Goal: Navigation & Orientation: Find specific page/section

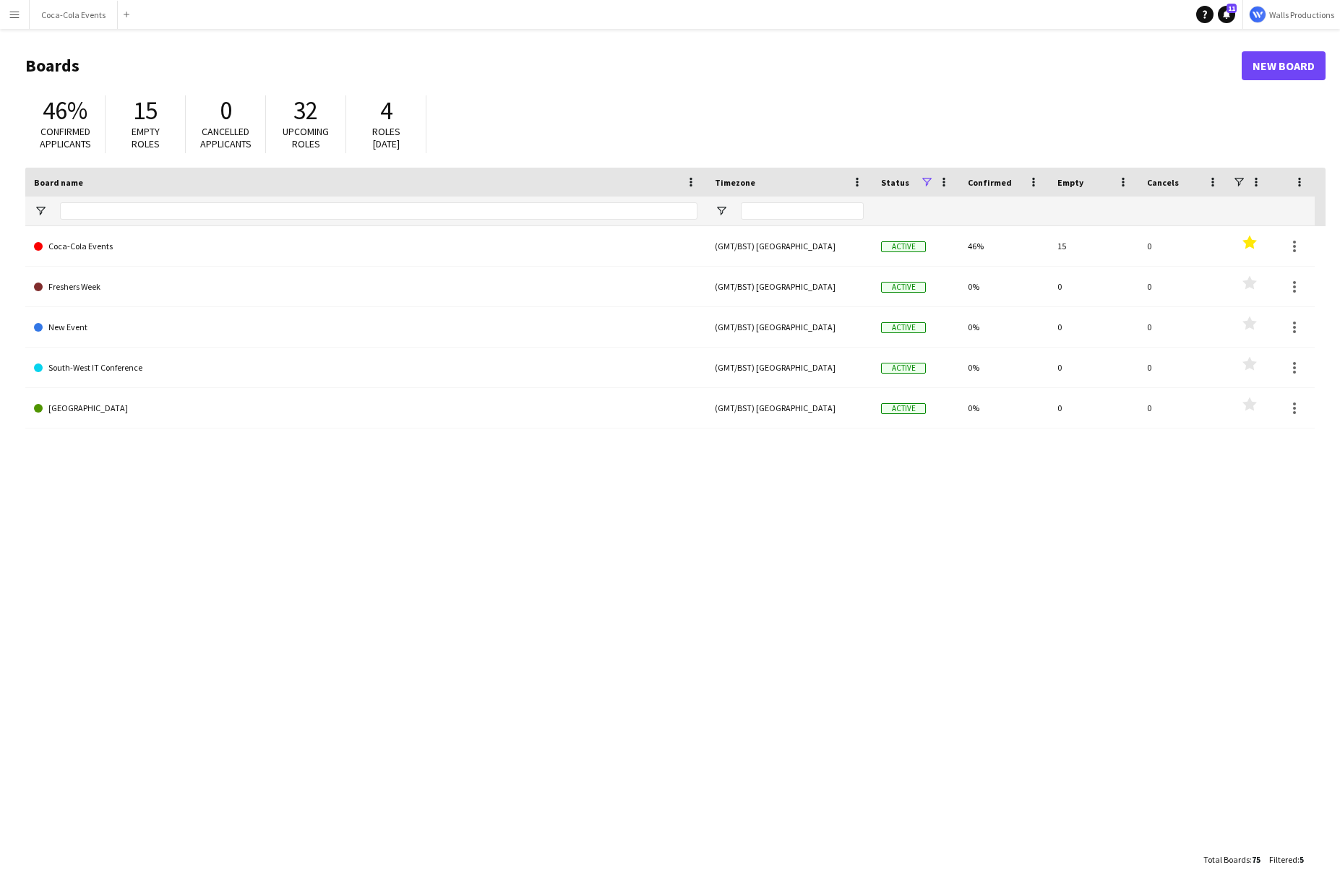
click at [13, 16] on app-icon "Menu" at bounding box center [15, 15] width 12 height 12
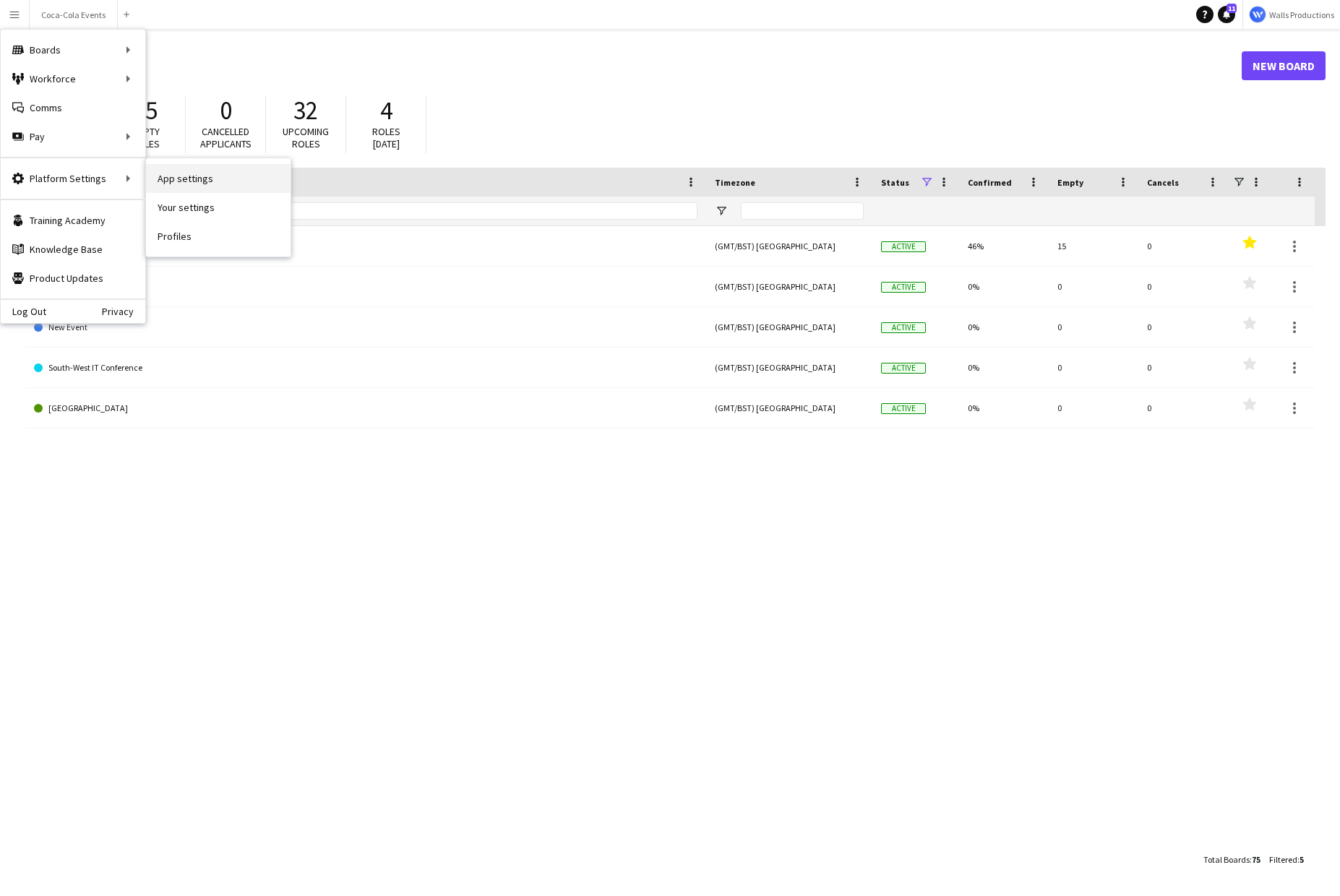
click at [225, 184] on link "App settings" at bounding box center [218, 179] width 144 height 29
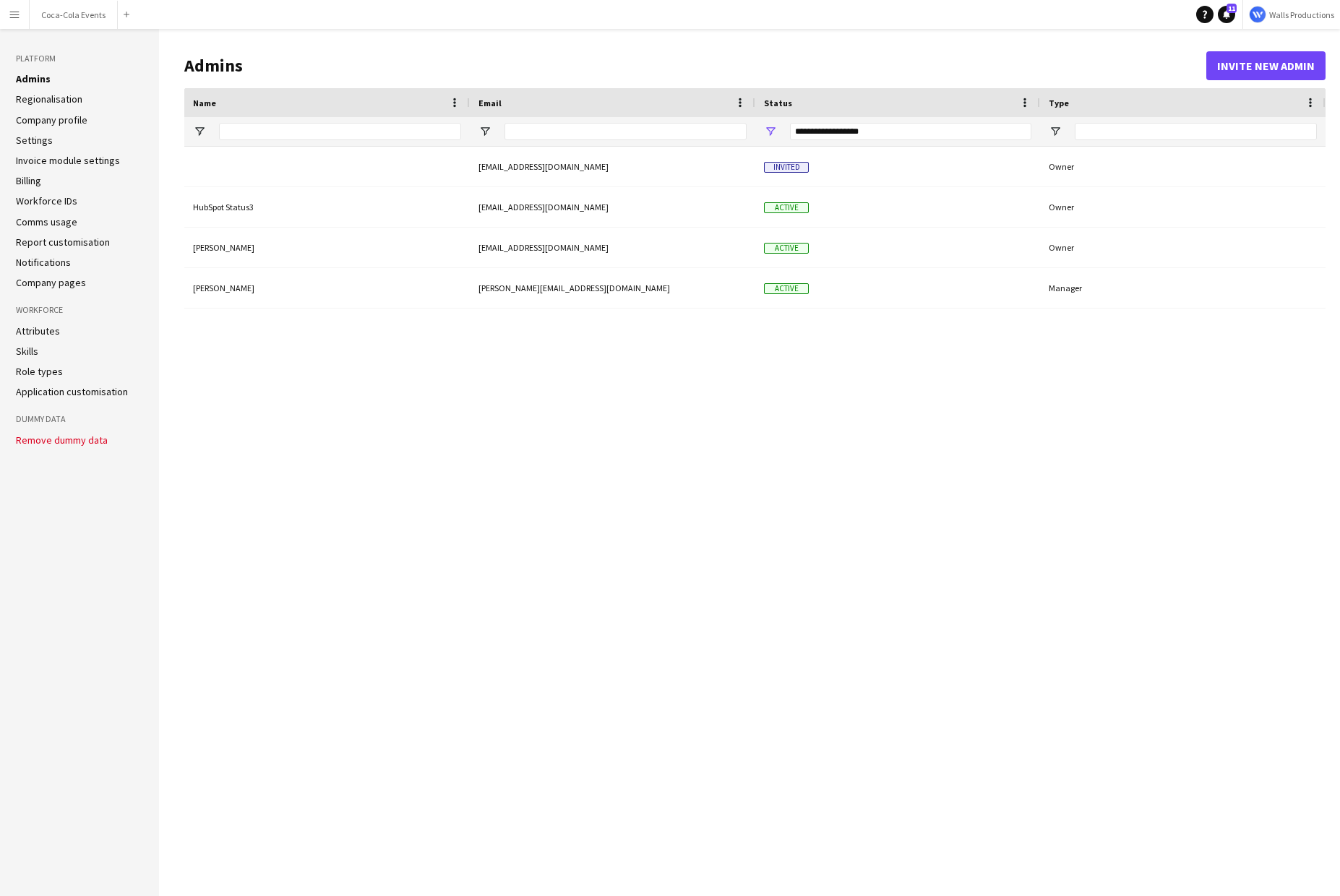
click at [62, 118] on link "Company profile" at bounding box center [52, 120] width 71 height 13
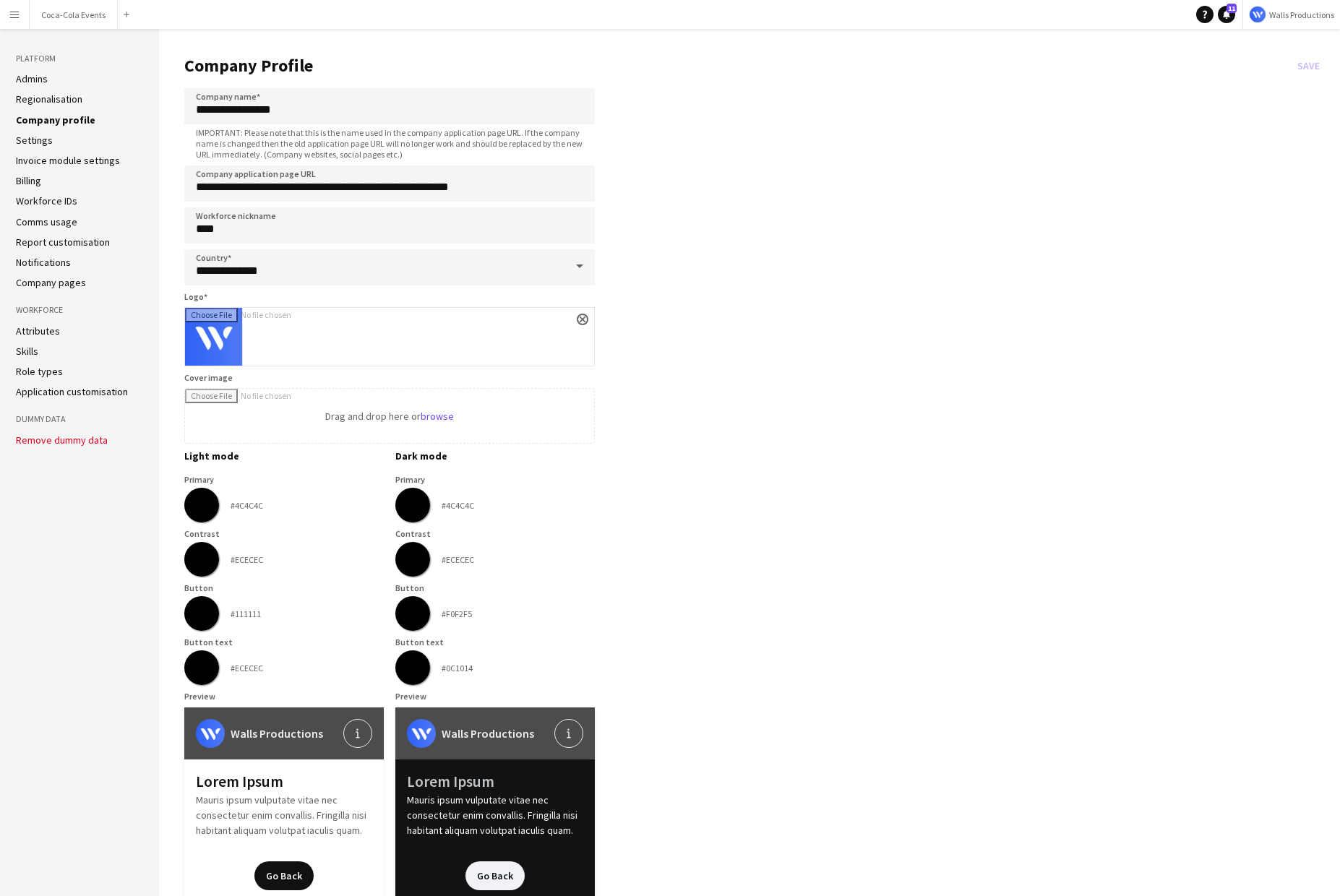
click at [52, 288] on link "Company pages" at bounding box center [51, 283] width 70 height 13
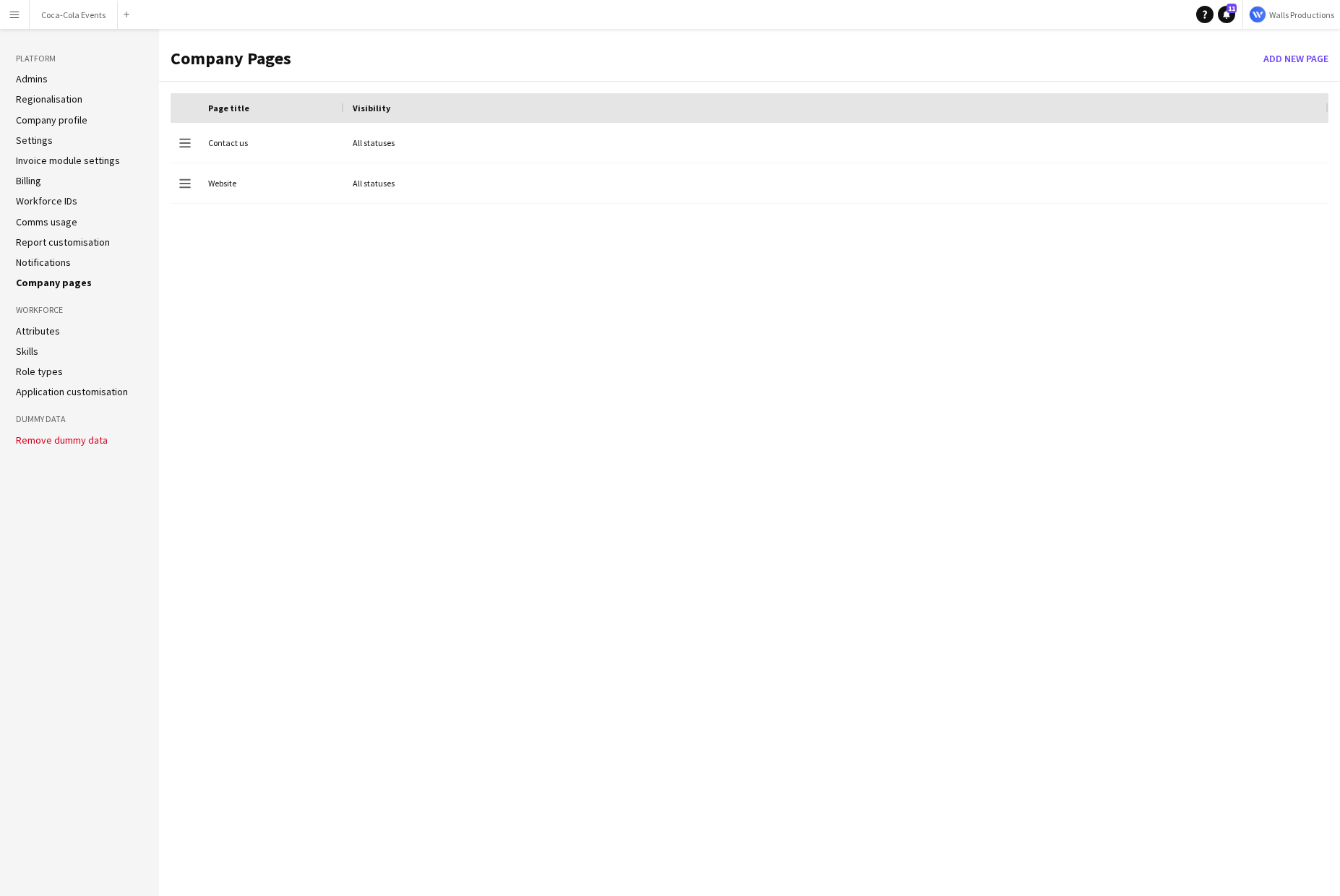
click at [42, 117] on link "Company profile" at bounding box center [52, 120] width 71 height 13
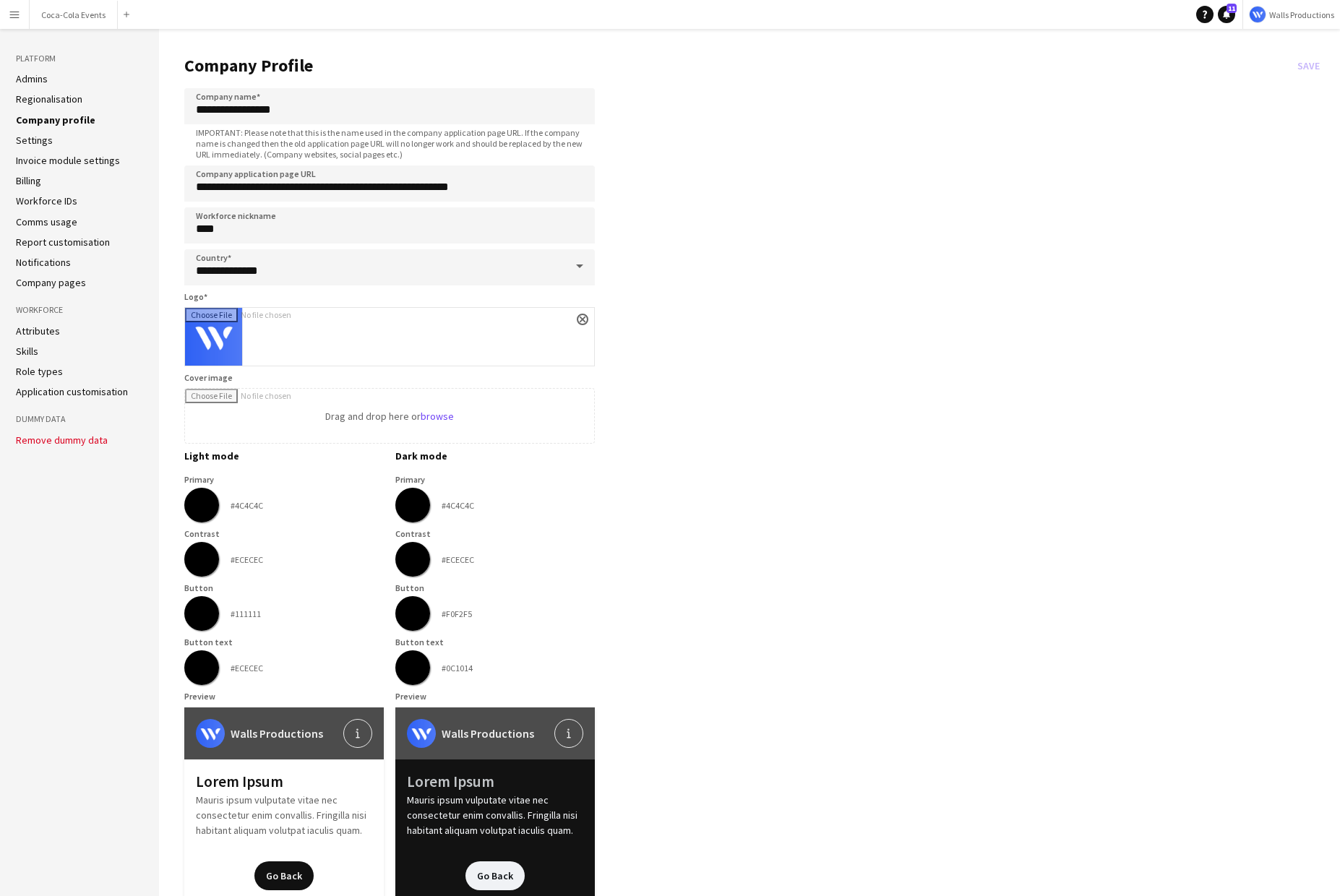
click at [63, 282] on link "Company pages" at bounding box center [51, 283] width 70 height 13
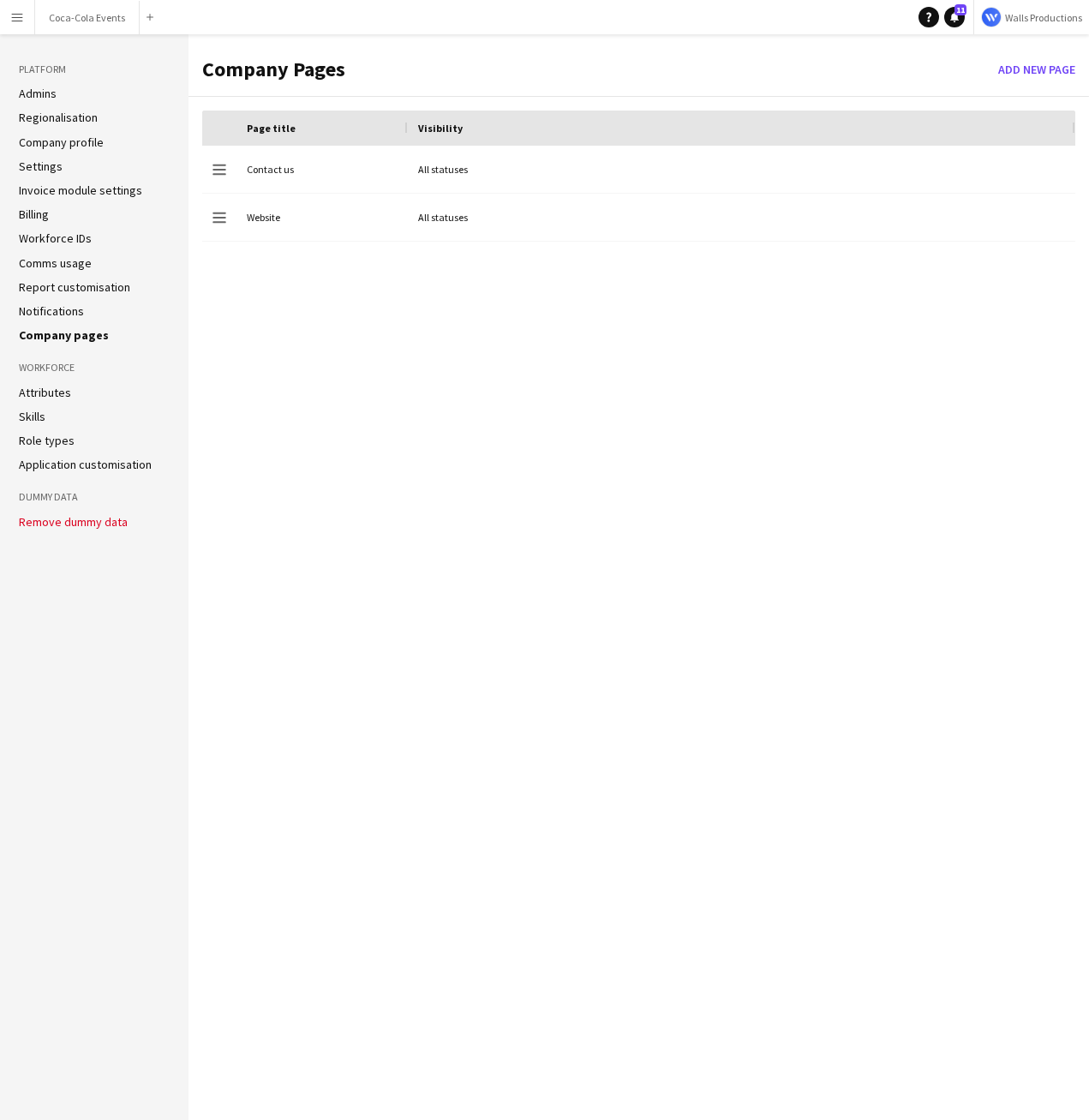
click at [378, 481] on div "Drag to change order Contact us All statuses Drag to change order Website All s…" at bounding box center [639, 620] width 873 height 948
click at [446, 540] on div "Drag to change order Contact us All statuses Drag to change order Website All s…" at bounding box center [639, 620] width 873 height 948
